Goal: Task Accomplishment & Management: Manage account settings

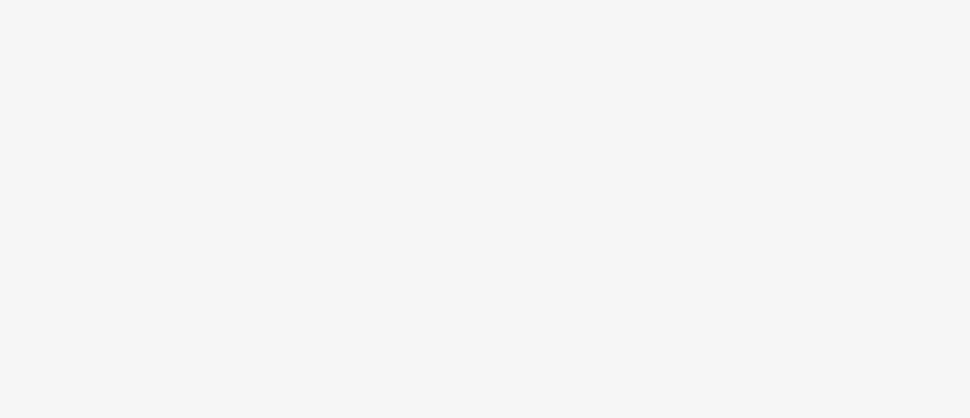
click at [481, 206] on body at bounding box center [485, 209] width 970 height 418
click at [433, 93] on body at bounding box center [485, 209] width 970 height 418
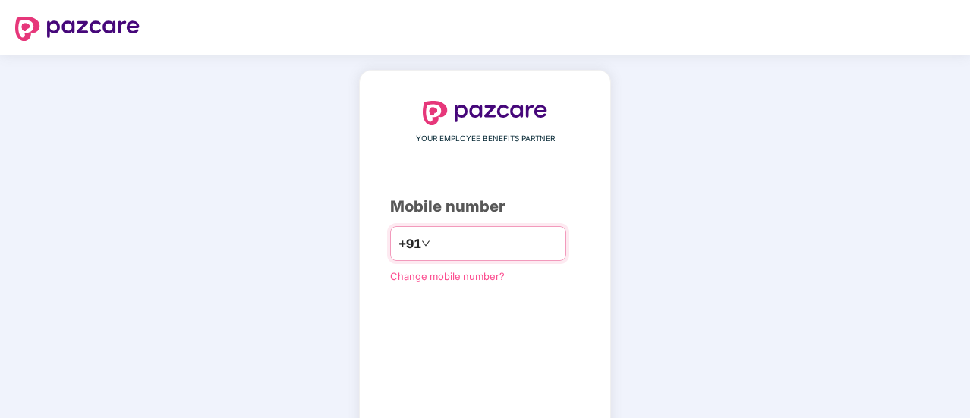
click at [451, 248] on input "number" at bounding box center [496, 244] width 125 height 24
type input "**********"
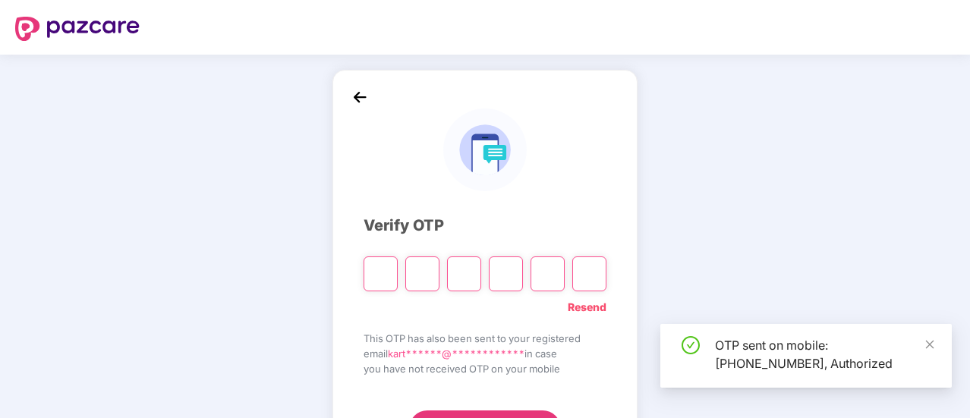
scroll to position [76, 0]
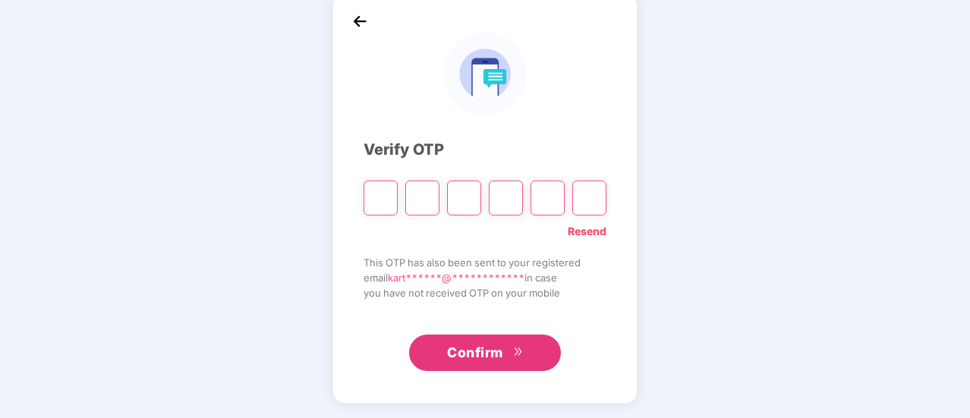
type input "*"
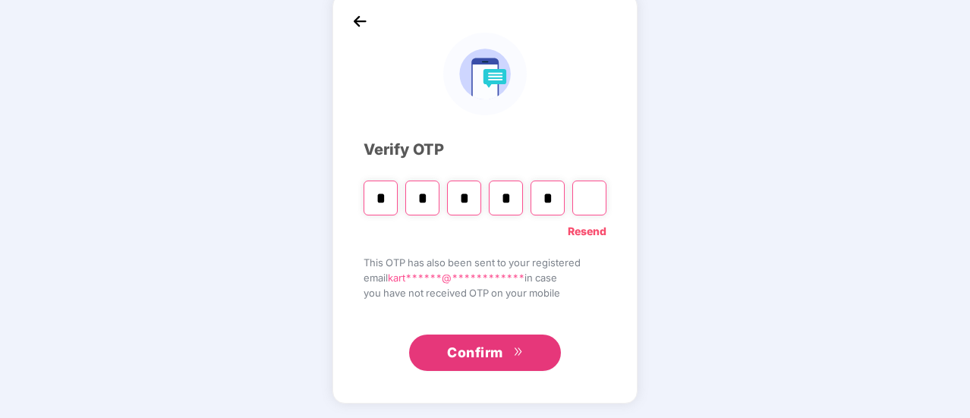
type input "*"
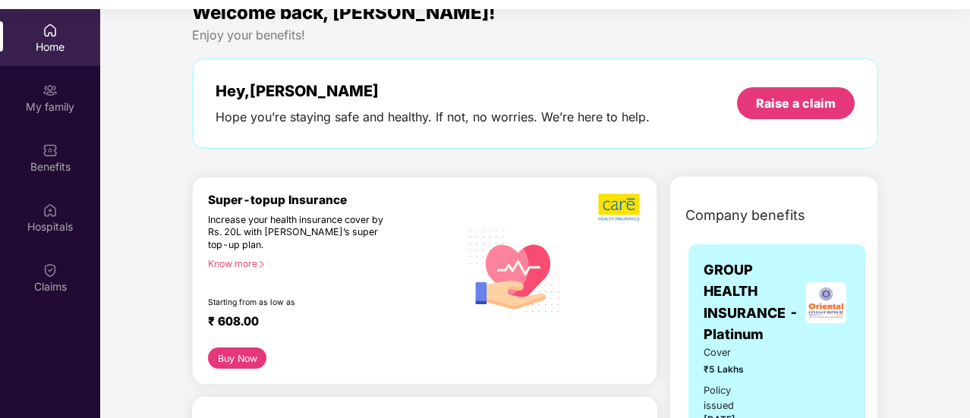
scroll to position [0, 0]
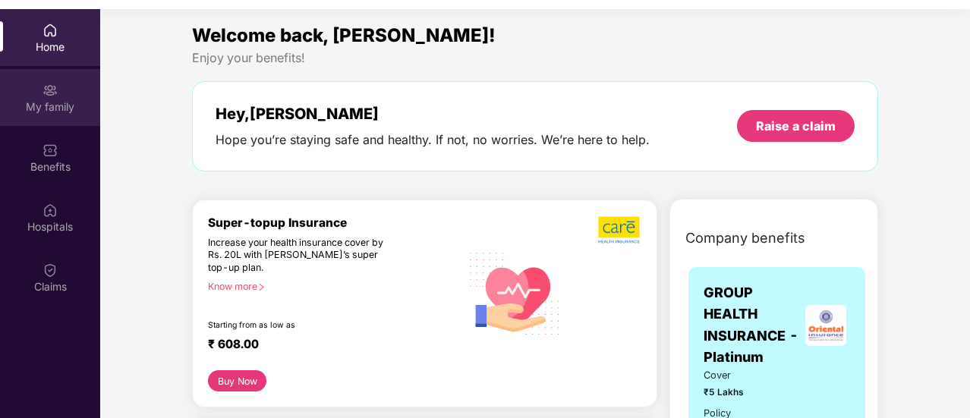
click at [63, 101] on div "My family" at bounding box center [50, 106] width 100 height 15
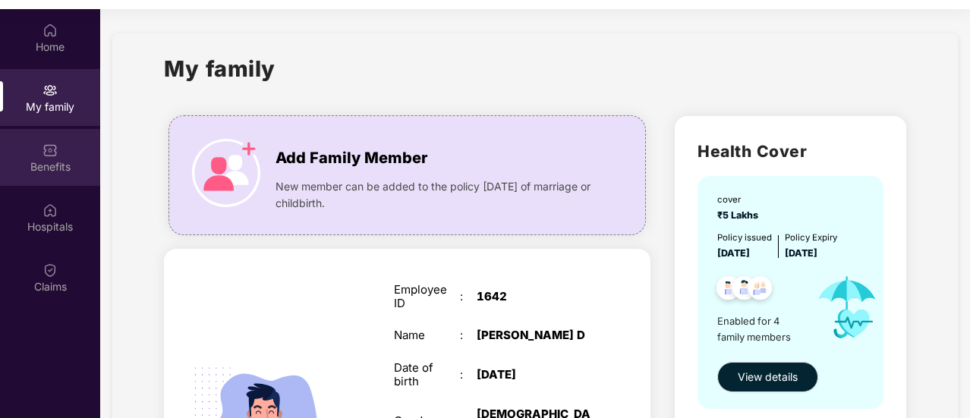
click at [54, 157] on img at bounding box center [50, 150] width 15 height 15
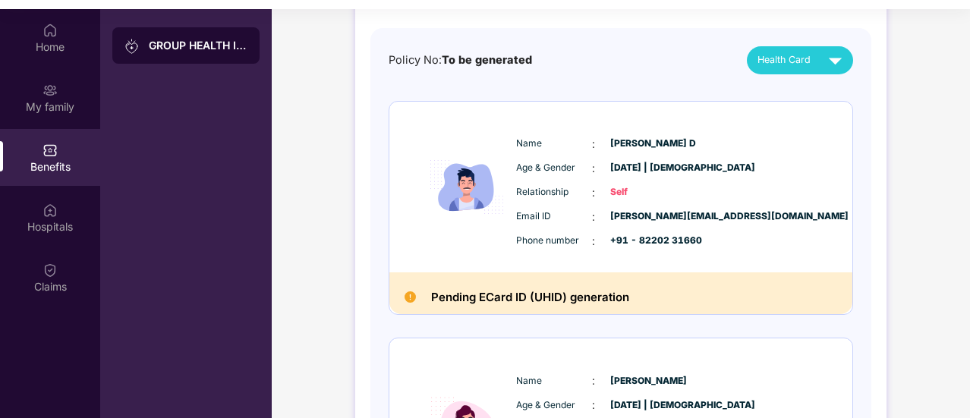
scroll to position [152, 0]
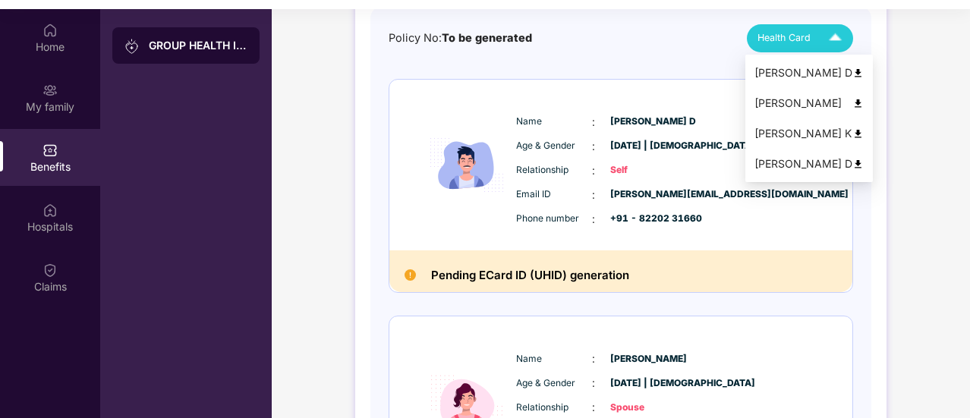
click at [823, 34] on img at bounding box center [835, 38] width 27 height 27
click at [786, 69] on div "[PERSON_NAME] D" at bounding box center [809, 73] width 109 height 17
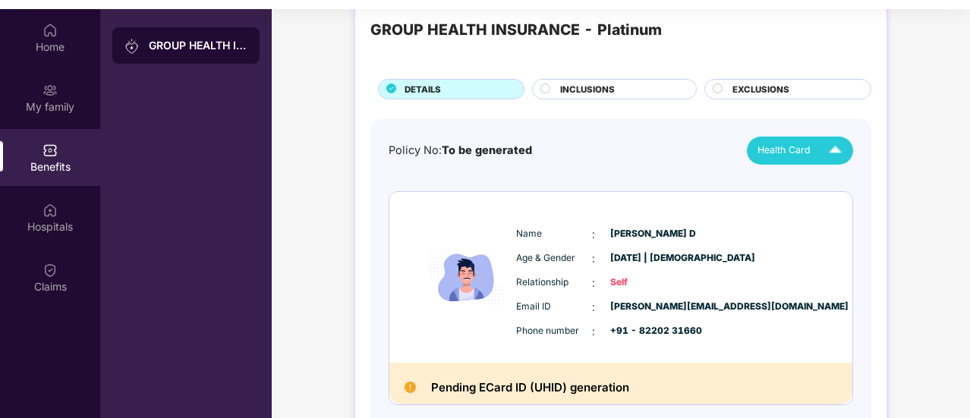
scroll to position [0, 0]
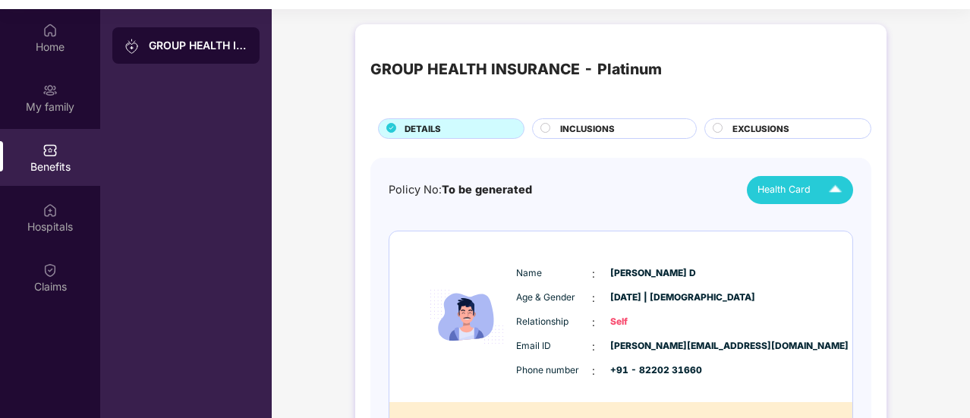
click at [217, 46] on div "GROUP HEALTH INSURANCE - Platinum" at bounding box center [198, 45] width 99 height 15
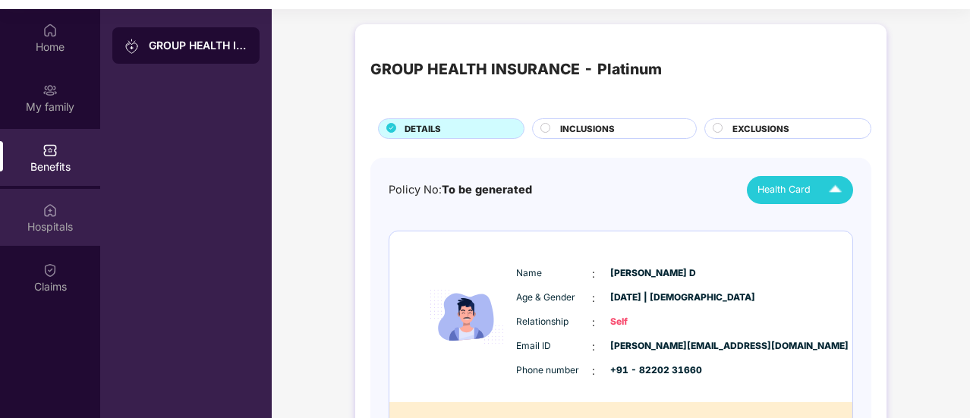
click at [58, 220] on div "Hospitals" at bounding box center [50, 226] width 100 height 15
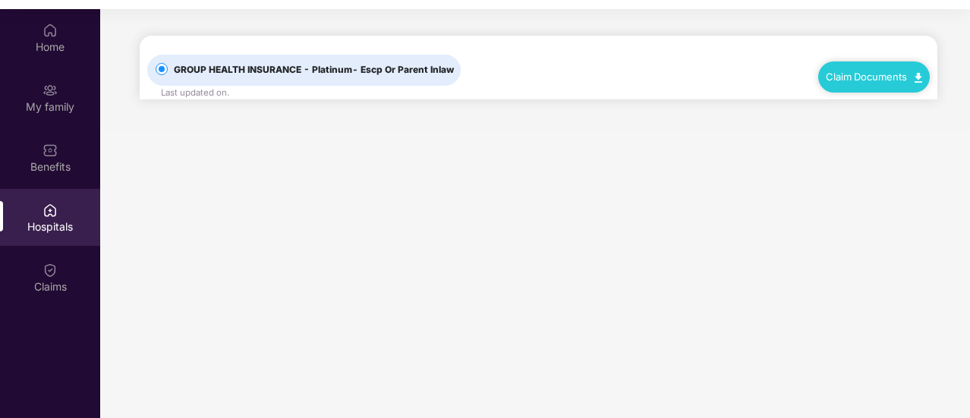
click at [306, 64] on span "GROUP HEALTH INSURANCE - Platinum - Escp Or Parent Inlaw" at bounding box center [314, 70] width 292 height 14
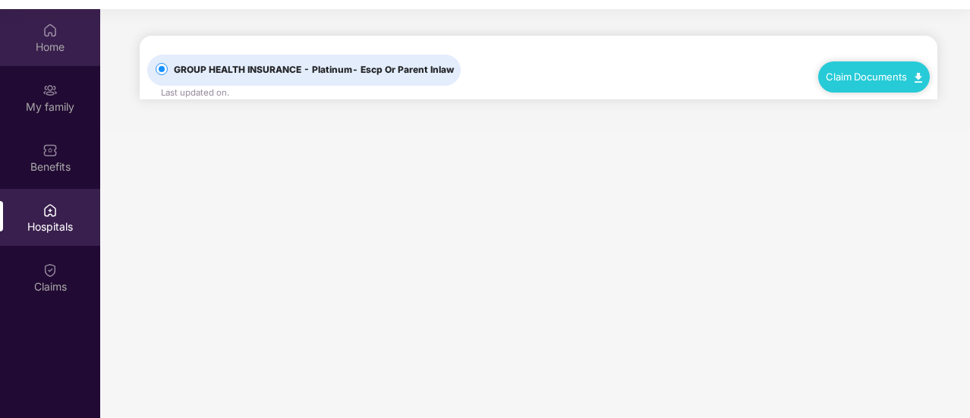
click at [67, 40] on div "Home" at bounding box center [50, 46] width 100 height 15
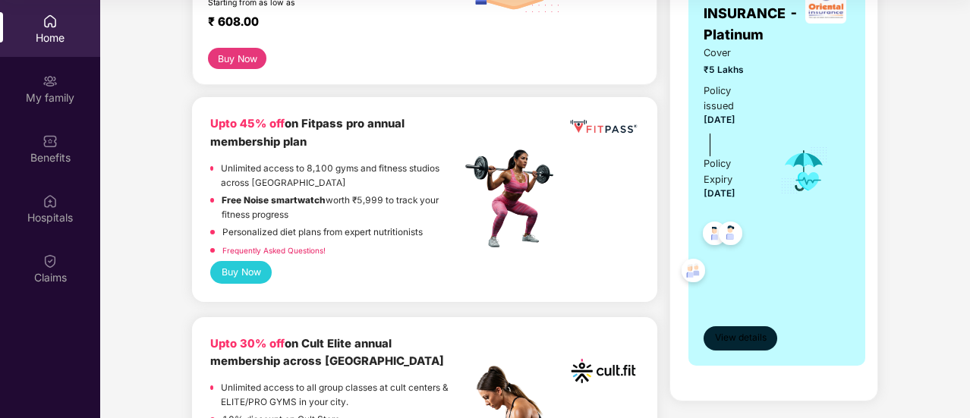
scroll to position [380, 0]
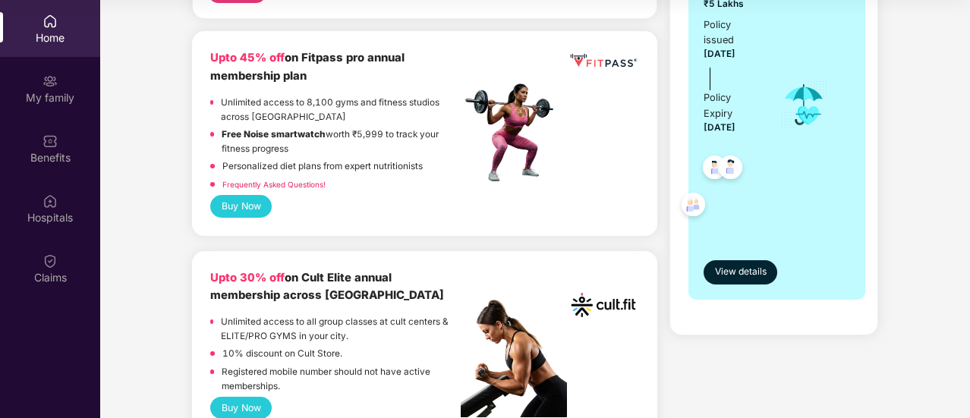
click at [741, 252] on div "View details" at bounding box center [777, 259] width 147 height 51
click at [741, 254] on div "View details" at bounding box center [777, 259] width 147 height 51
click at [740, 266] on span "View details" at bounding box center [741, 272] width 52 height 14
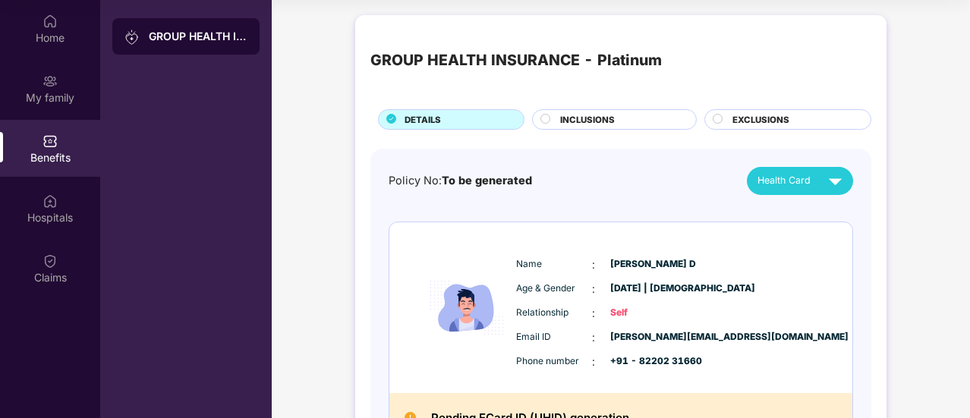
click at [562, 113] on span "INCLUSIONS" at bounding box center [587, 120] width 55 height 14
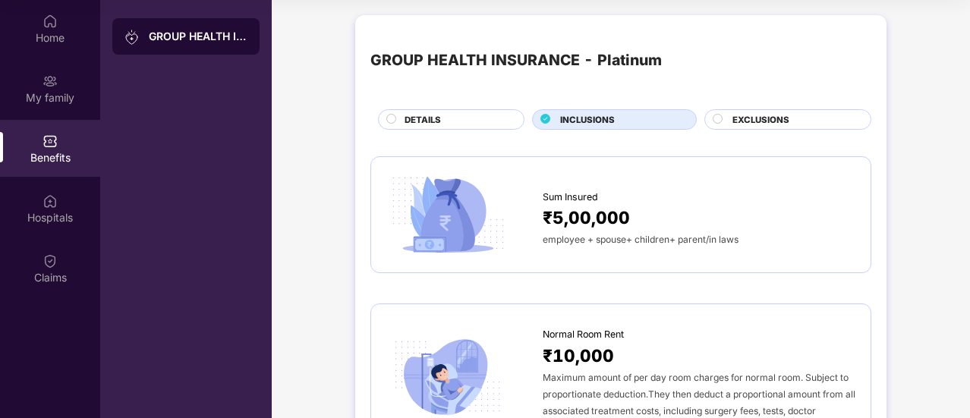
click at [745, 125] on span "EXCLUSIONS" at bounding box center [761, 120] width 57 height 14
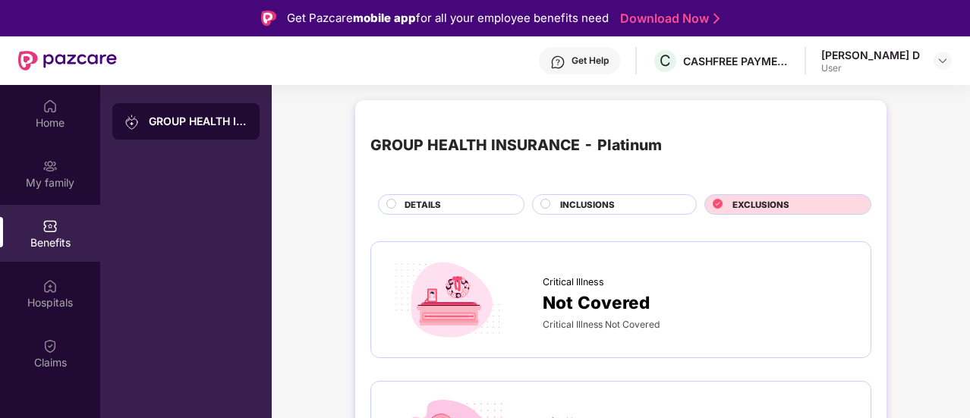
click at [898, 60] on div "[PERSON_NAME] D" at bounding box center [871, 55] width 99 height 14
click at [954, 58] on header "Get Help C CASHFREE PAYMENTS INDIA PVT. LTD. [PERSON_NAME] D User" at bounding box center [485, 60] width 970 height 49
click at [936, 63] on div at bounding box center [943, 61] width 18 height 18
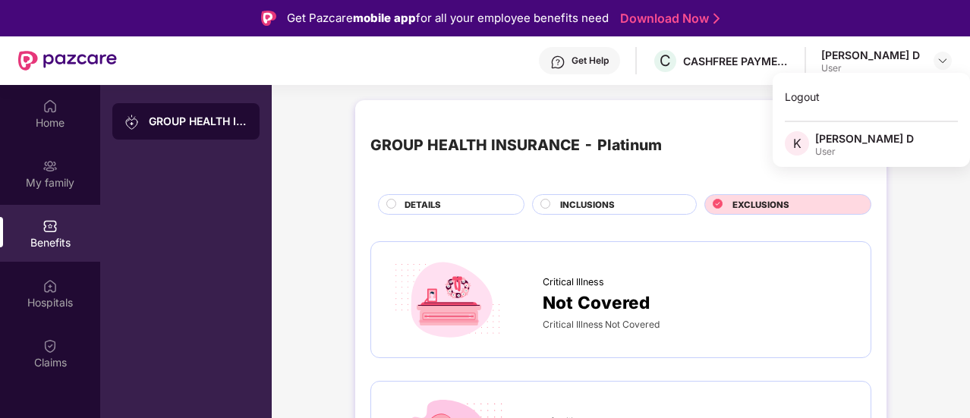
click at [837, 154] on div "User" at bounding box center [864, 152] width 99 height 12
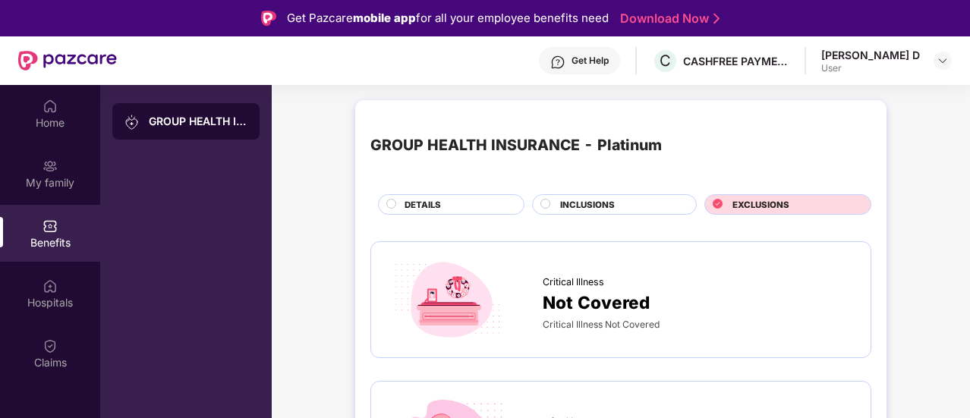
click at [925, 58] on div "[PERSON_NAME] D User" at bounding box center [887, 61] width 131 height 27
click at [937, 60] on img at bounding box center [943, 61] width 12 height 12
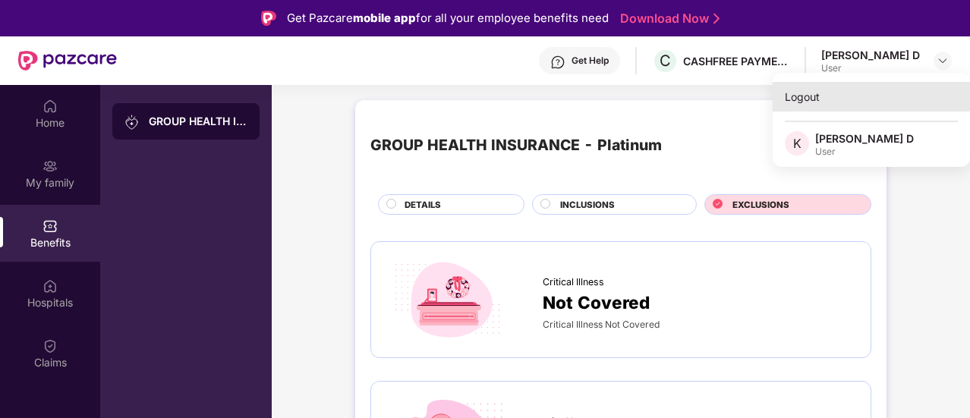
click at [862, 99] on div "Logout" at bounding box center [871, 97] width 197 height 30
